Goal: Communication & Community: Share content

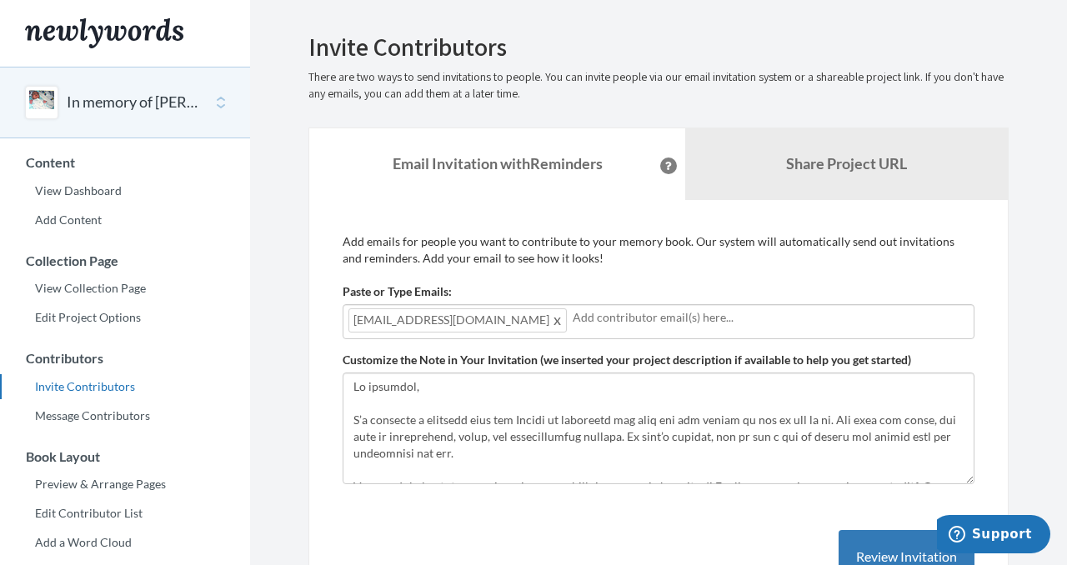
scroll to position [330, 0]
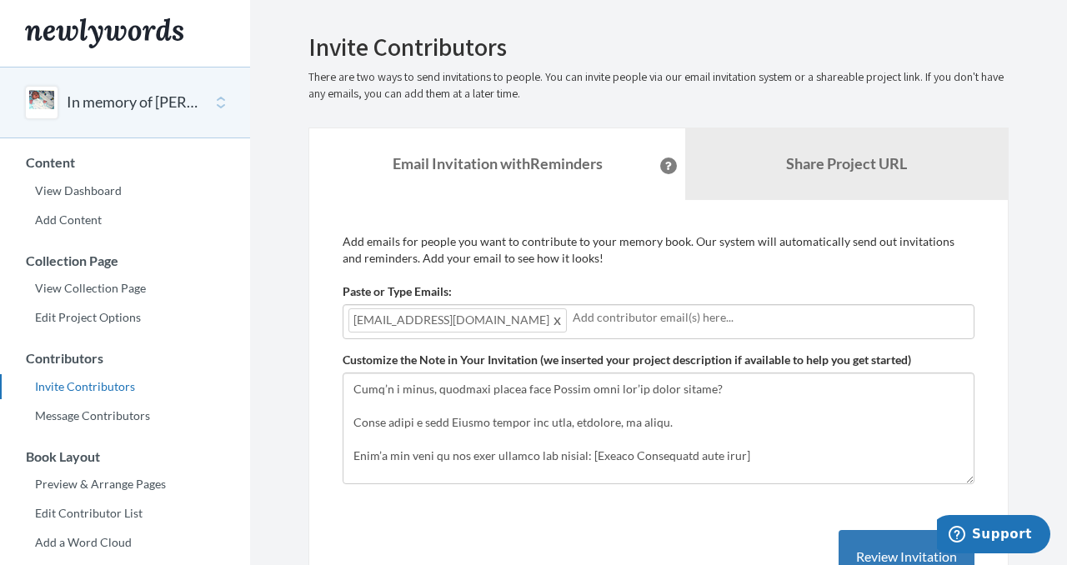
click at [573, 318] on input "text" at bounding box center [771, 317] width 396 height 18
type input "[EMAIL_ADDRESS][DOMAIN_NAME]"
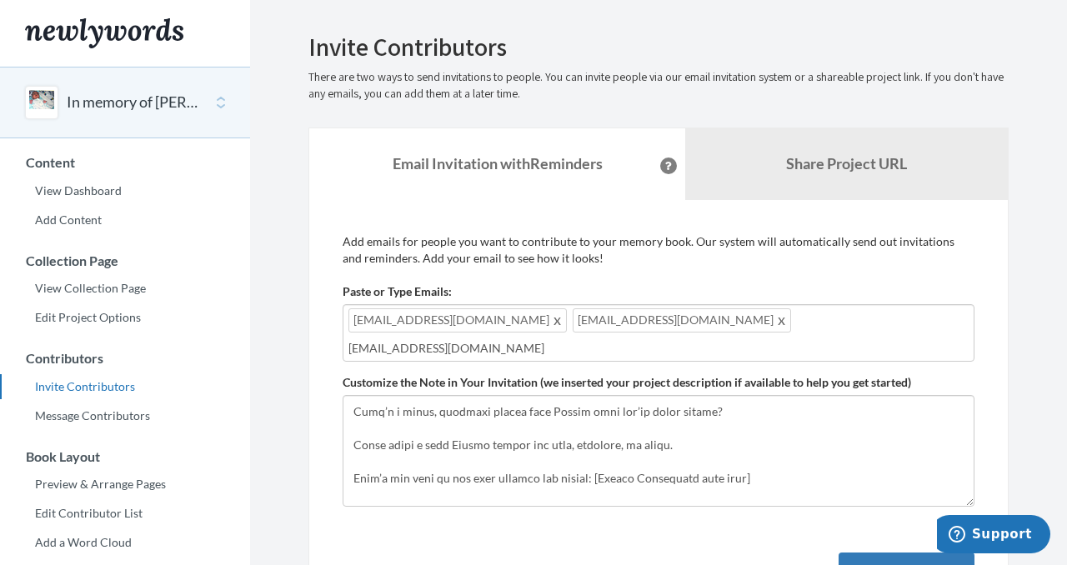
type input "[EMAIL_ADDRESS][DOMAIN_NAME]"
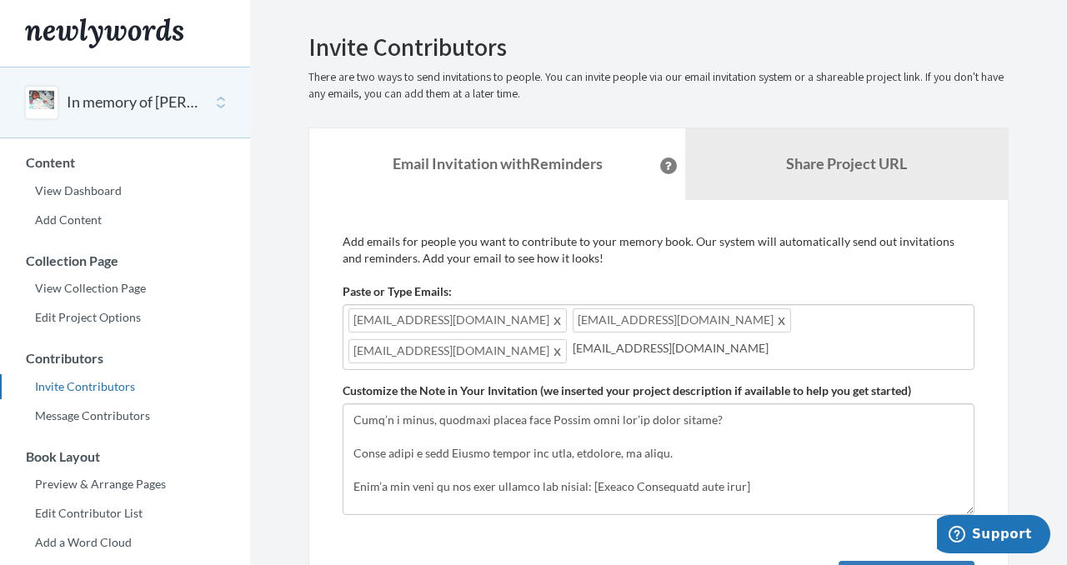
type input "[EMAIL_ADDRESS][DOMAIN_NAME]"
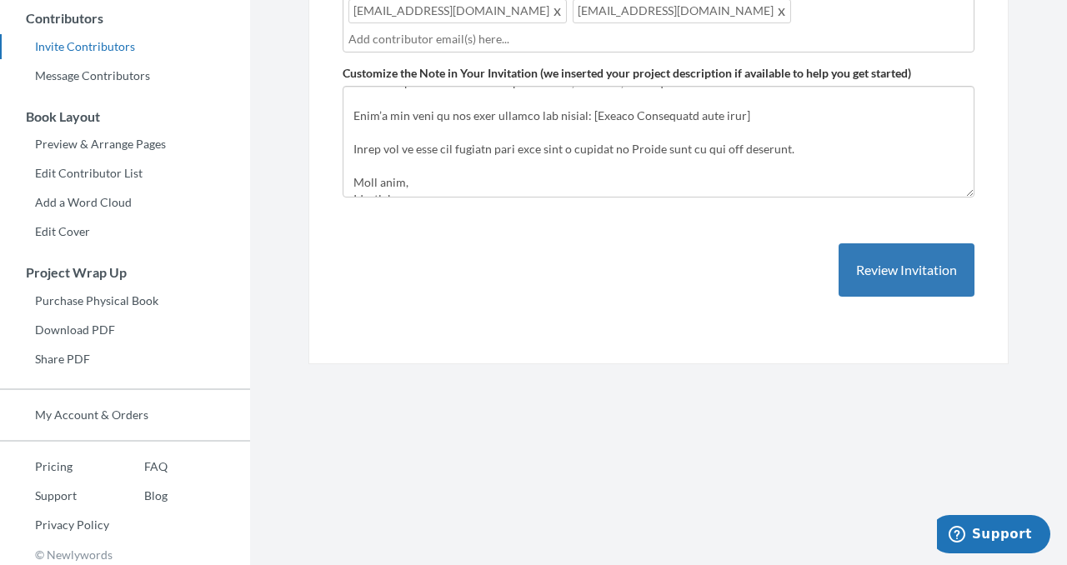
scroll to position [312, 0]
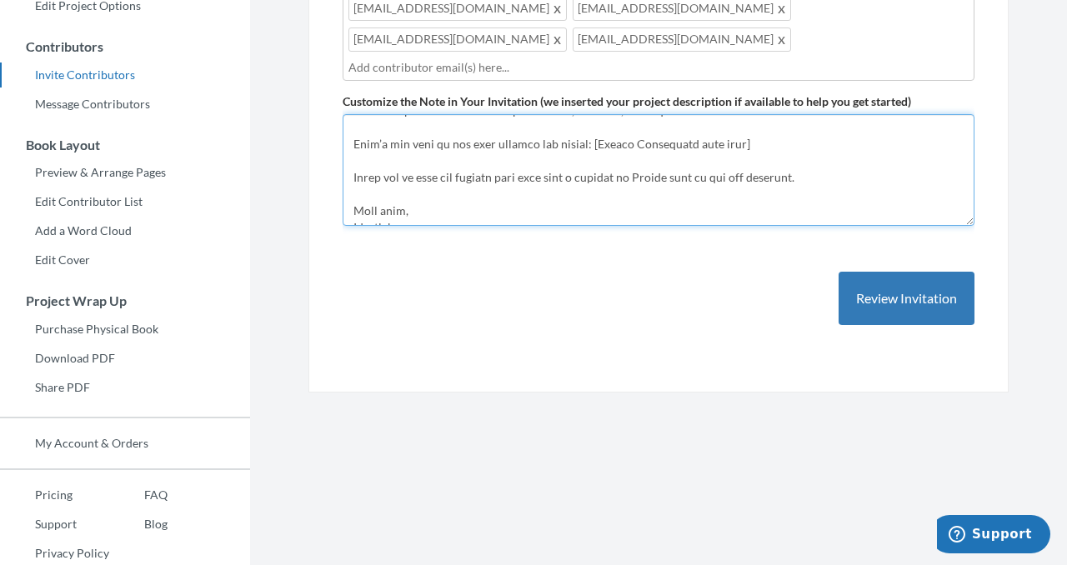
click at [416, 181] on textarea "Customize the Note in Your Invitation (we inserted your project description if …" at bounding box center [659, 170] width 632 height 112
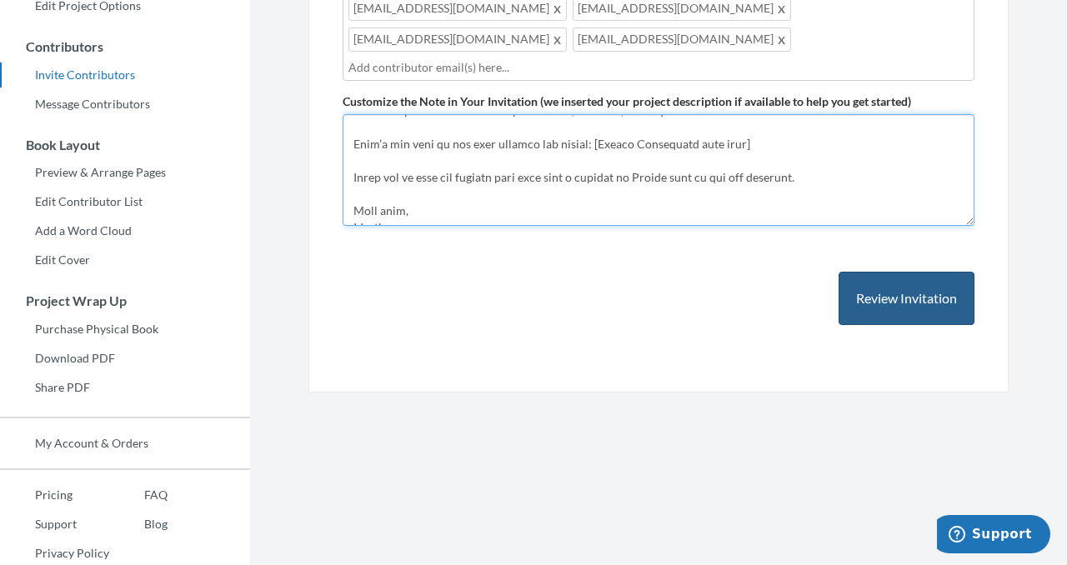
type textarea "Lo ipsumdol, S’a consecte a elitsedd eius tem Incidi ut laboreetd mag aliq eni …"
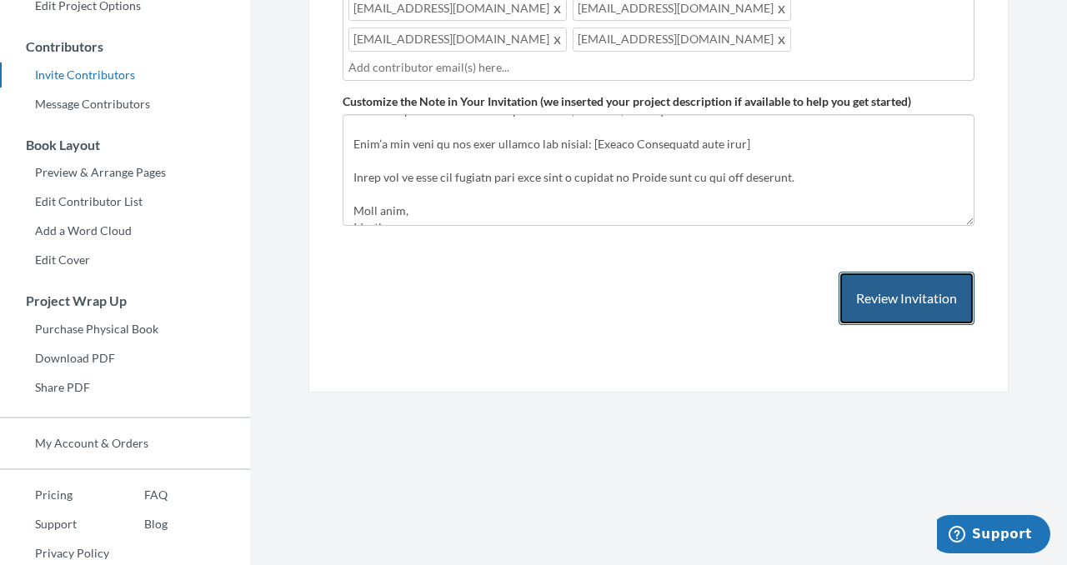
click at [880, 272] on button "Review Invitation" at bounding box center [906, 299] width 136 height 54
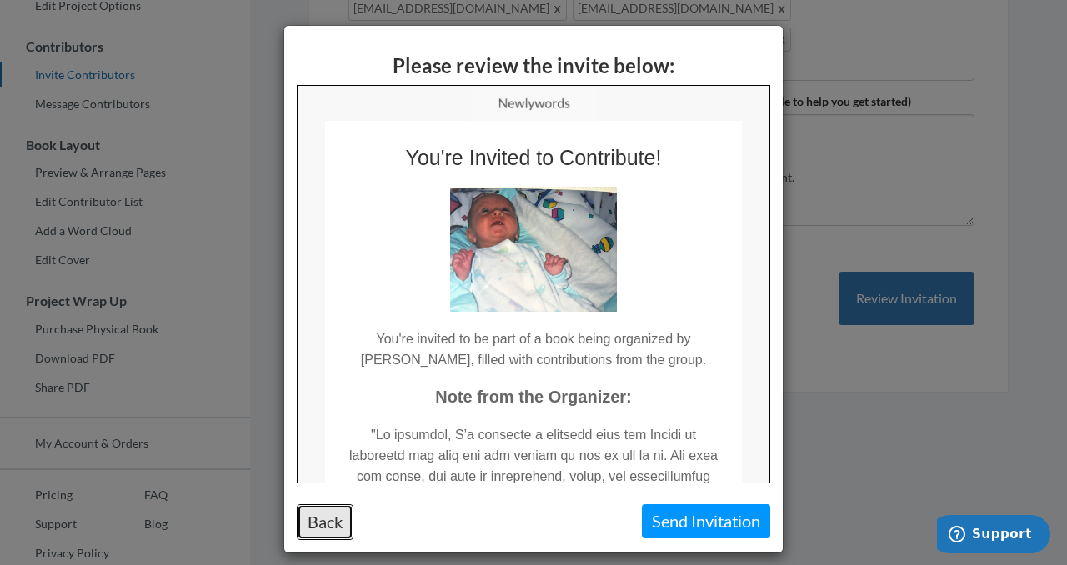
click at [322, 522] on button "Back" at bounding box center [325, 522] width 57 height 36
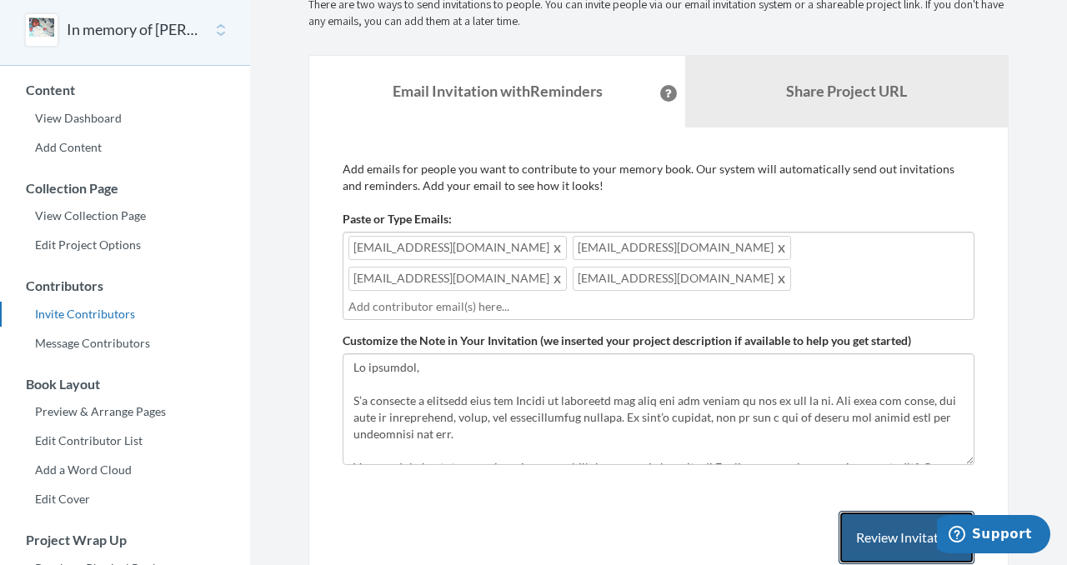
scroll to position [0, 0]
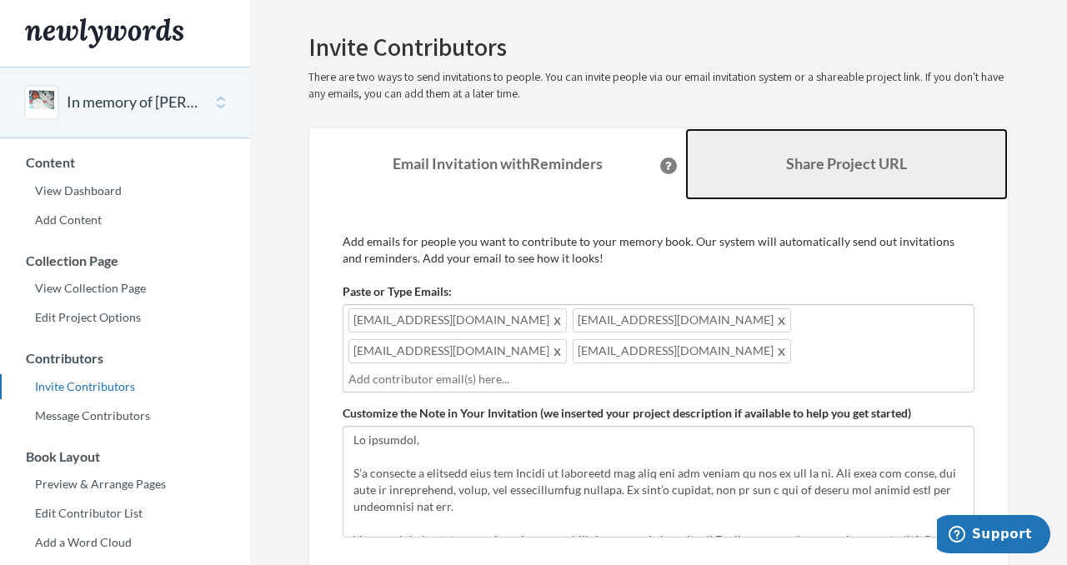
click at [863, 163] on b "Share Project URL" at bounding box center [846, 163] width 121 height 18
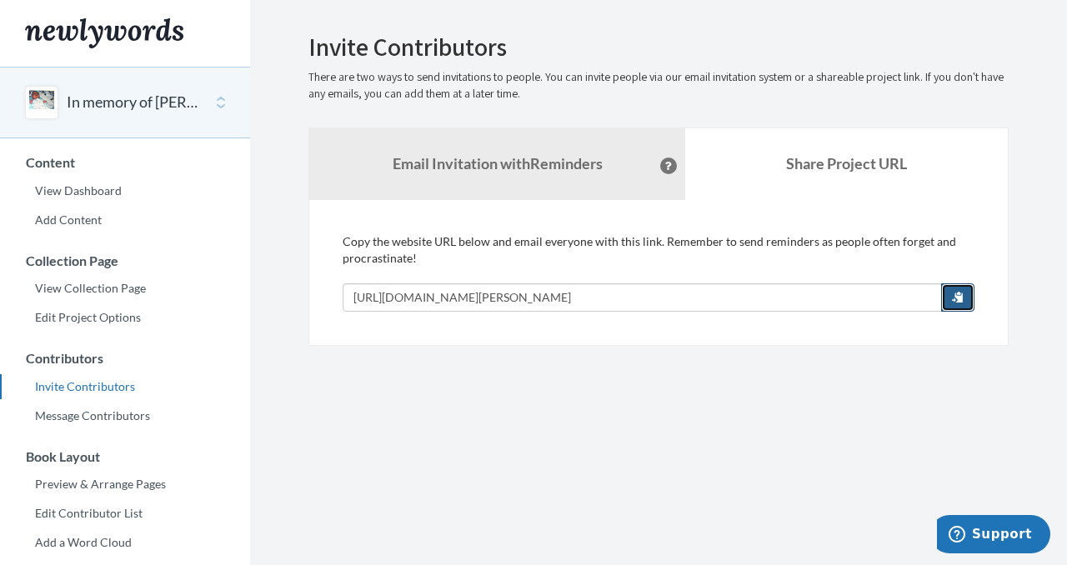
click at [963, 301] on span "button" at bounding box center [958, 297] width 12 height 12
click at [407, 374] on section "Emails have been sent! Invite Contributors There are two ways to send invitatio…" at bounding box center [658, 456] width 817 height 912
click at [957, 301] on span "button" at bounding box center [958, 297] width 12 height 12
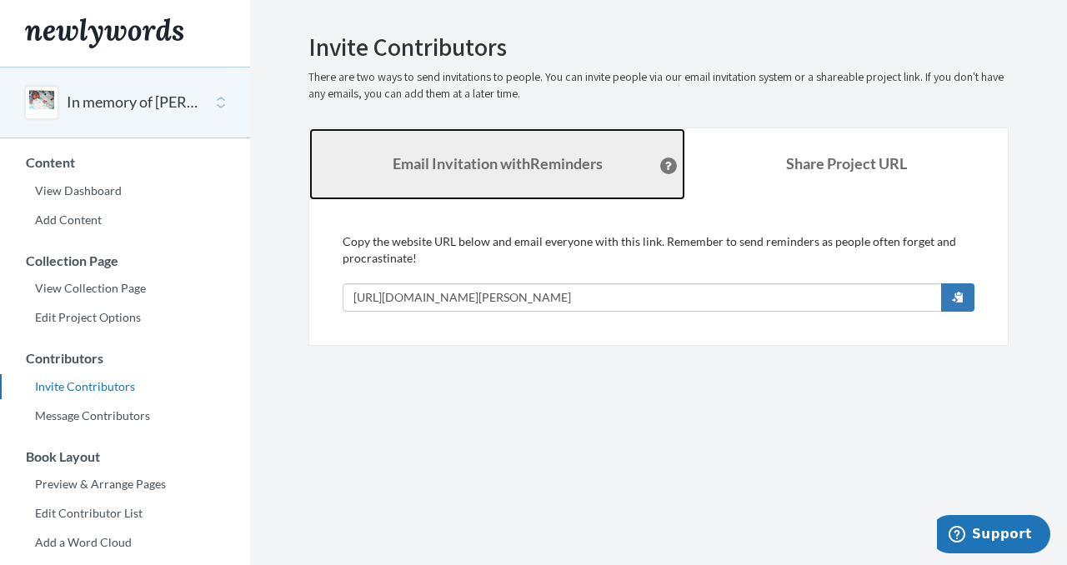
click at [443, 158] on strong "Email Invitation with Reminders" at bounding box center [498, 163] width 210 height 18
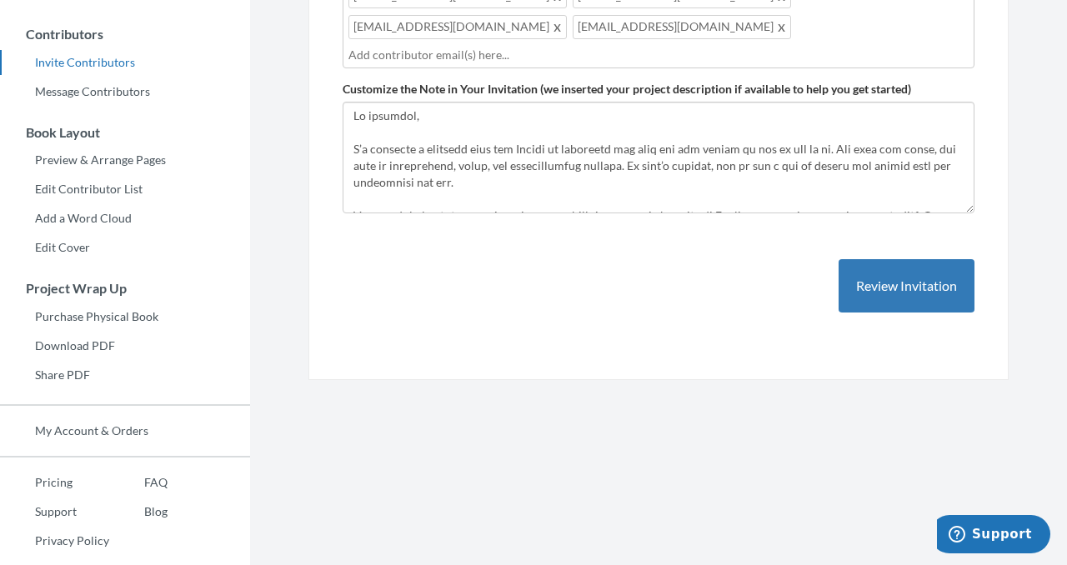
scroll to position [325, 0]
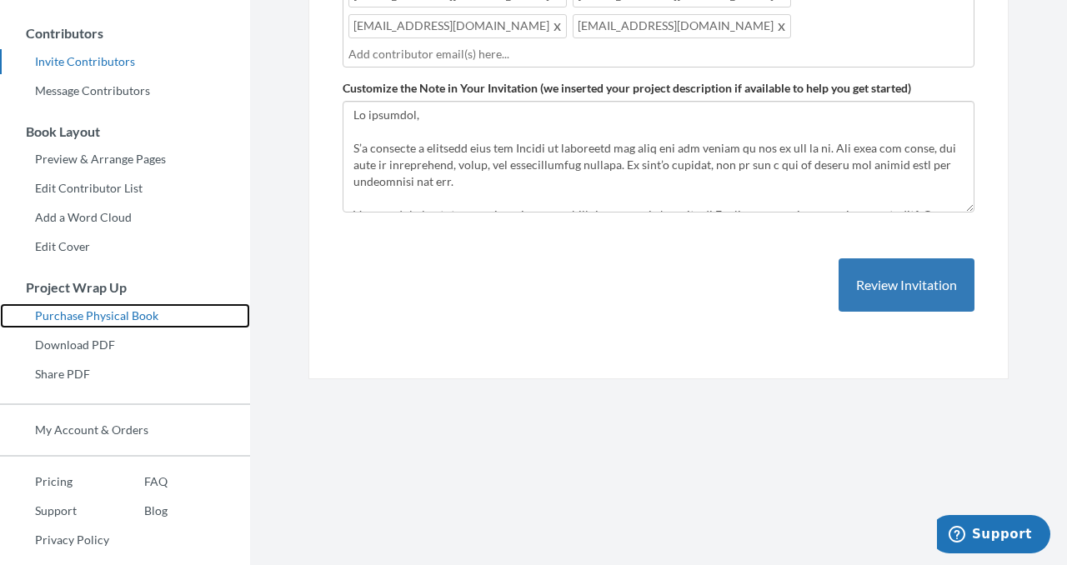
click at [92, 311] on link "Purchase Physical Book" at bounding box center [125, 315] width 250 height 25
